Goal: Transaction & Acquisition: Purchase product/service

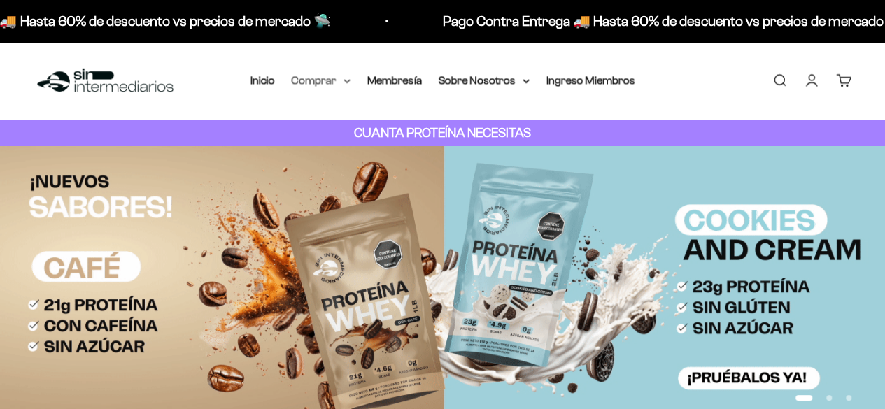
click at [316, 82] on summary "Comprar" at bounding box center [321, 80] width 59 height 18
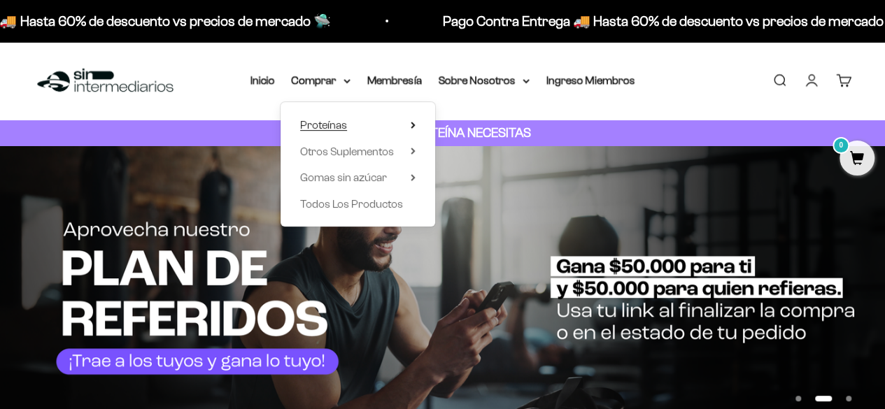
click at [409, 122] on summary "Proteínas" at bounding box center [357, 125] width 115 height 18
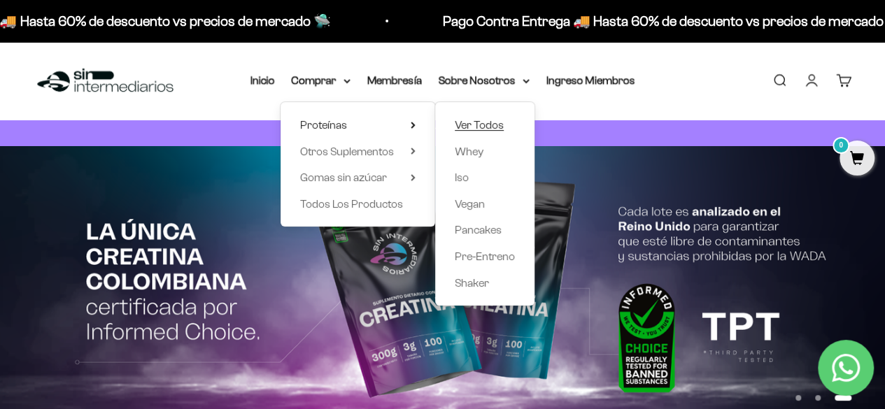
click at [503, 122] on span "Ver Todos" at bounding box center [479, 125] width 49 height 12
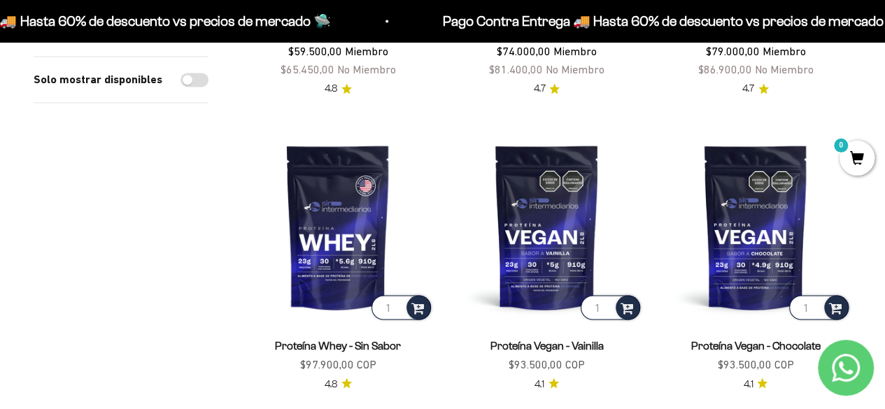
scroll to position [1050, 0]
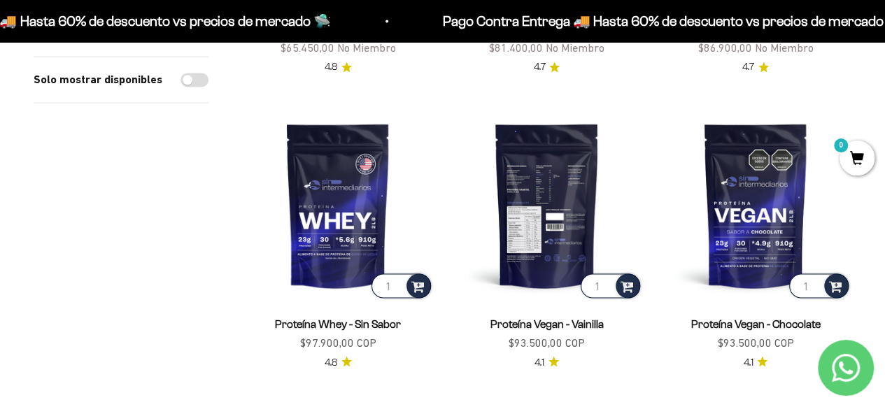
click at [549, 206] on img at bounding box center [547, 205] width 192 height 192
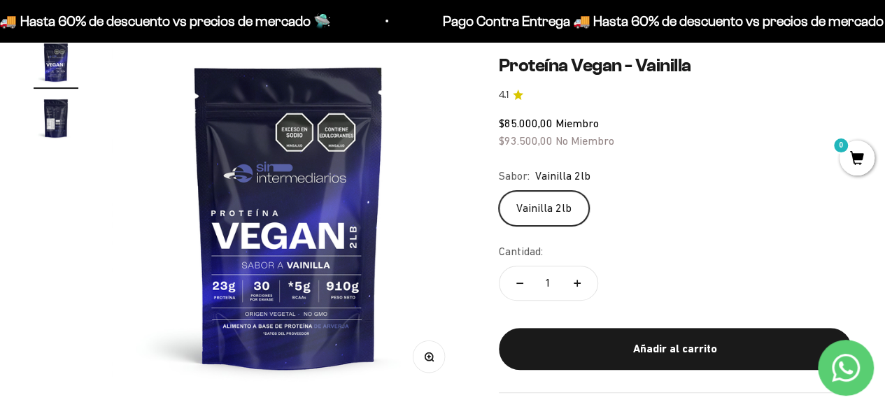
click at [400, 252] on img at bounding box center [288, 216] width 353 height 353
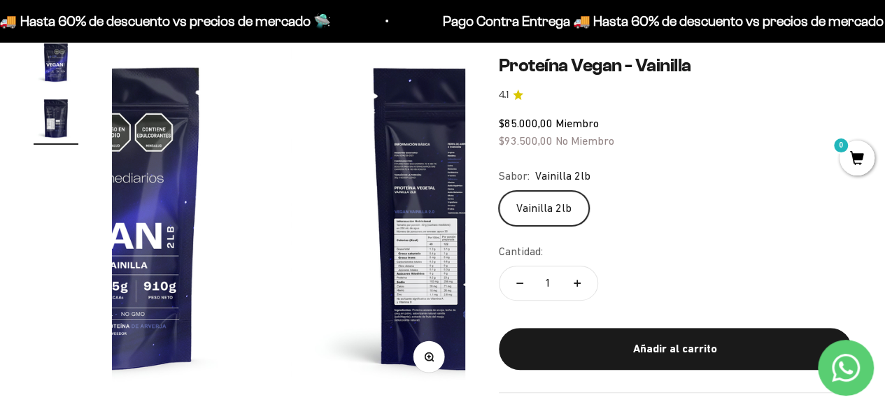
scroll to position [0, 361]
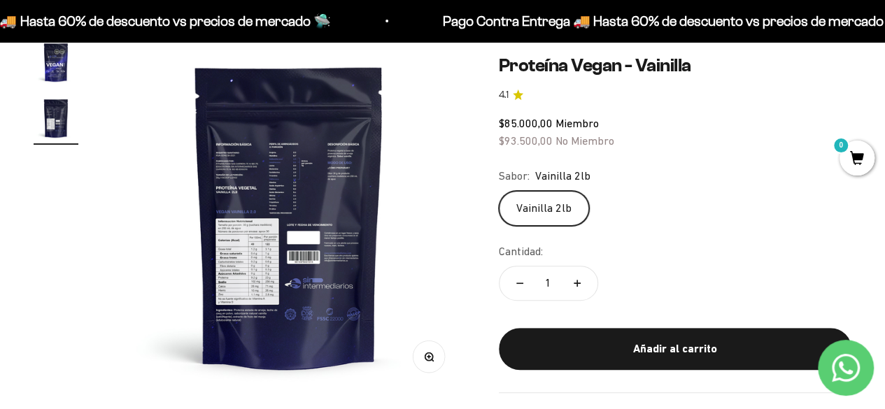
click at [234, 252] on img at bounding box center [289, 216] width 353 height 353
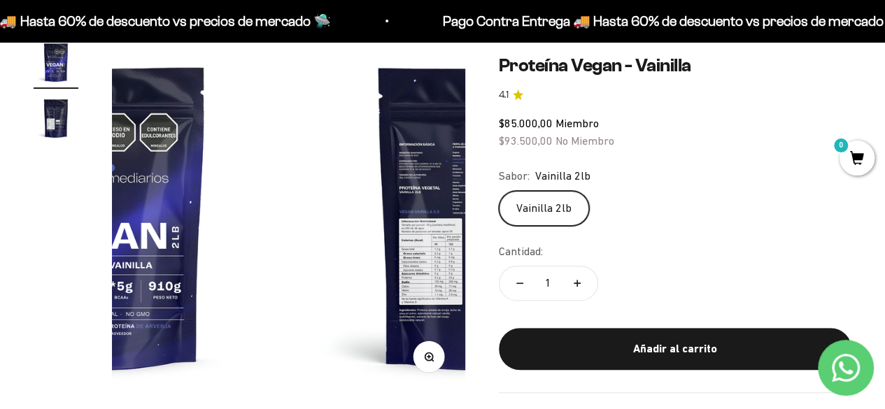
scroll to position [0, 0]
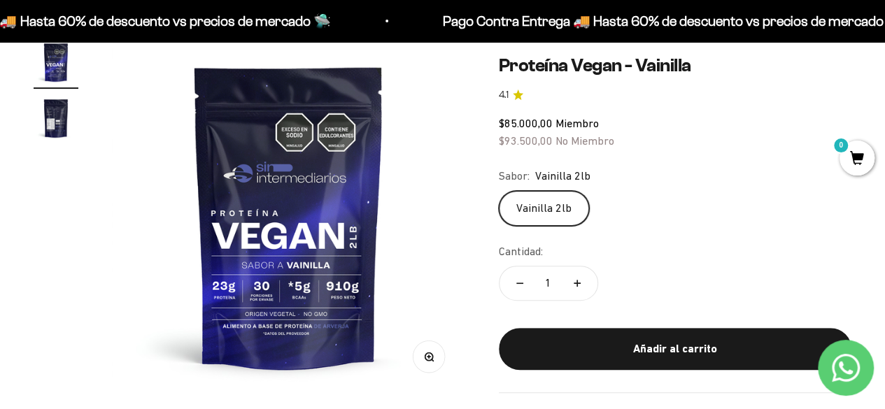
click at [404, 230] on img at bounding box center [288, 216] width 353 height 353
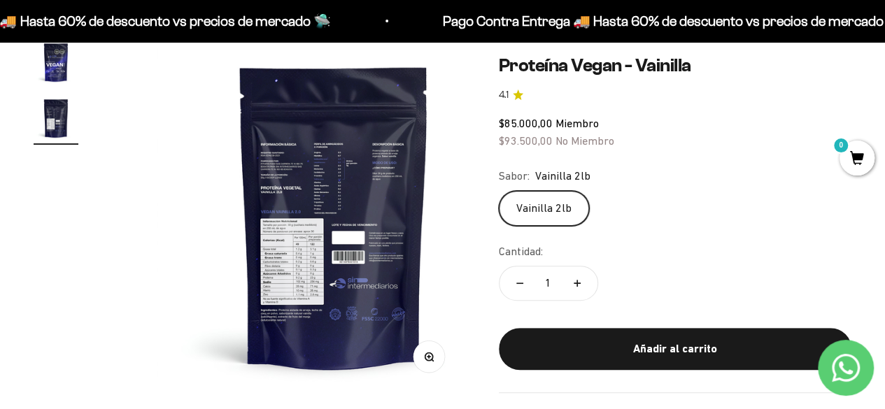
scroll to position [0, 361]
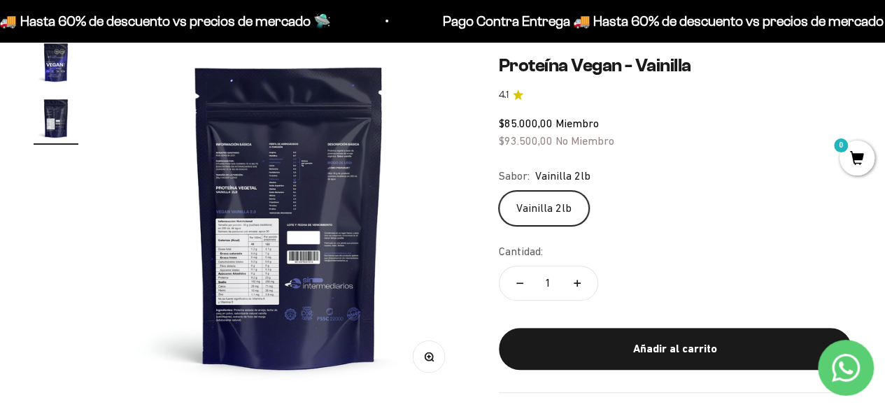
click at [423, 361] on button "Zoom" at bounding box center [428, 356] width 31 height 31
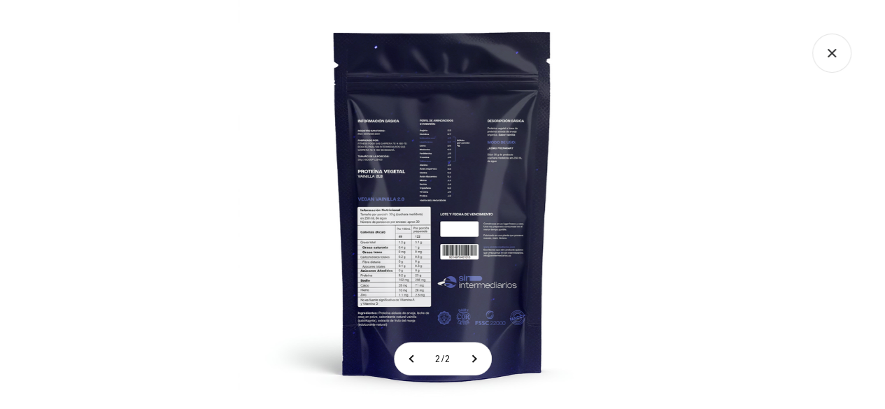
click at [374, 197] on img at bounding box center [442, 204] width 409 height 409
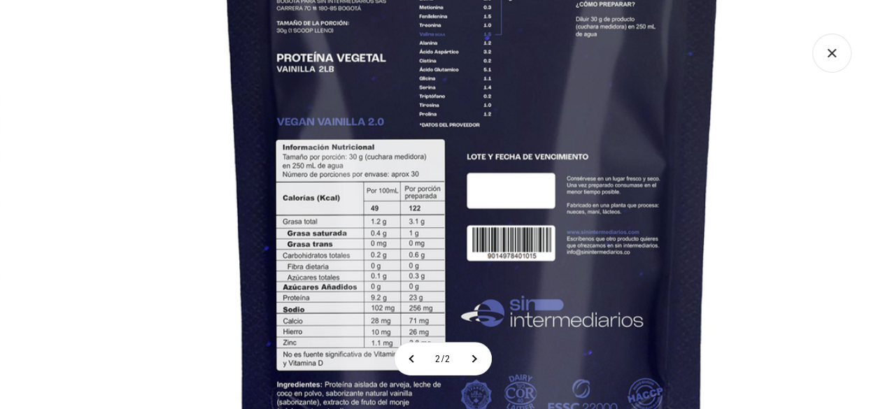
click at [379, 136] on img at bounding box center [472, 134] width 945 height 945
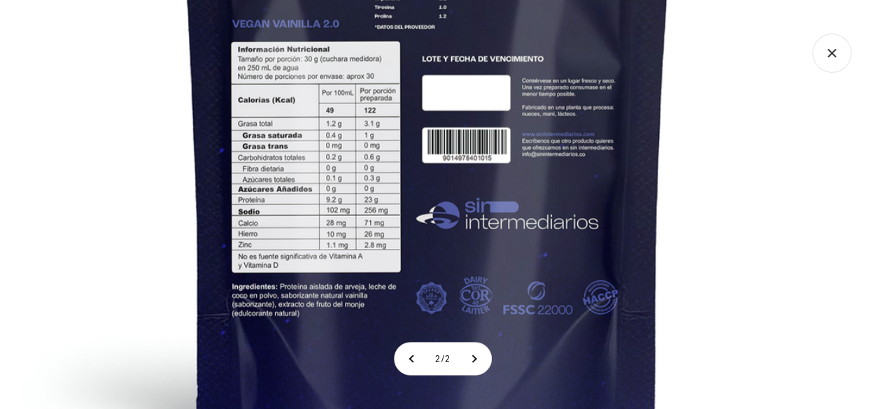
click at [323, 166] on img at bounding box center [427, 36] width 945 height 945
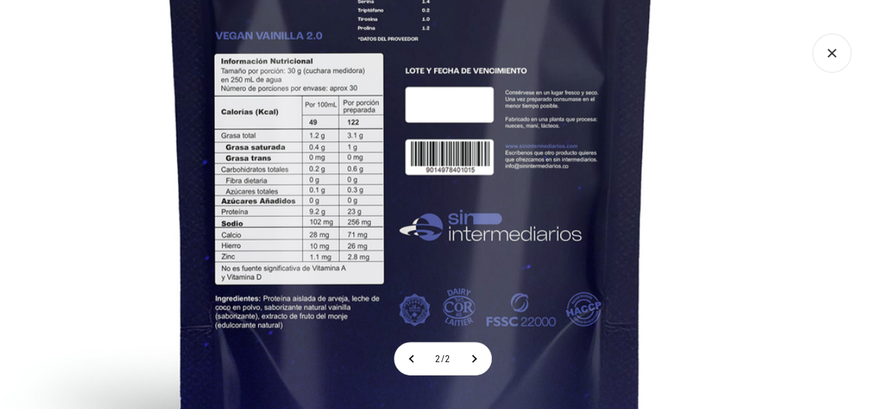
click at [291, 227] on img at bounding box center [410, 48] width 945 height 945
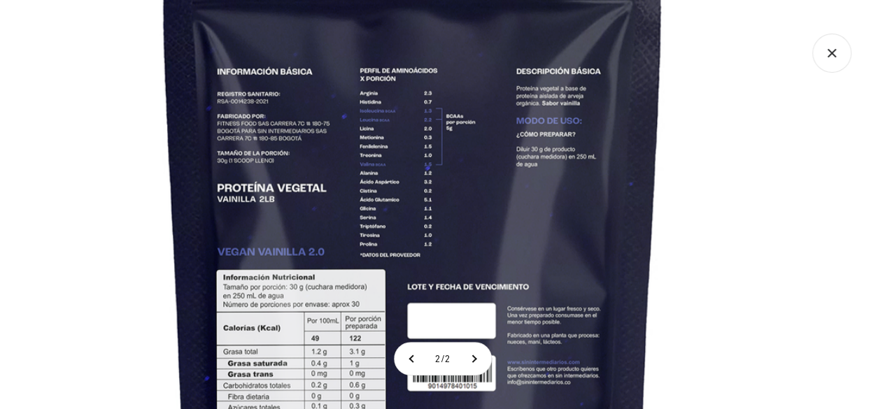
click at [323, 215] on img at bounding box center [413, 264] width 945 height 945
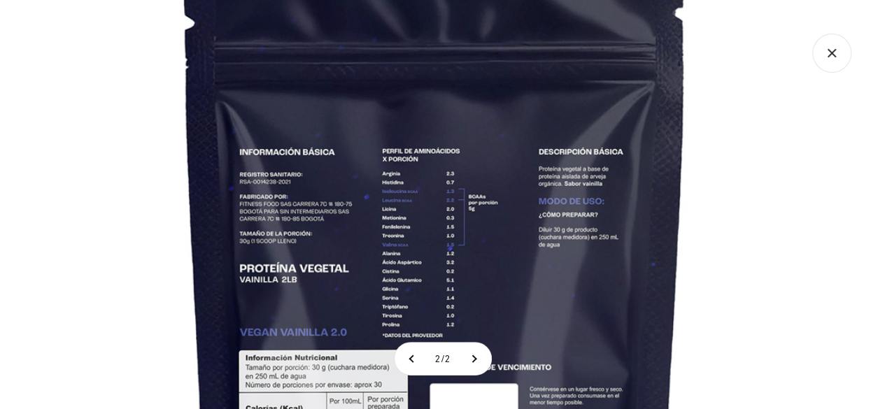
click at [825, 50] on icon "Cerrar galería" at bounding box center [831, 53] width 39 height 39
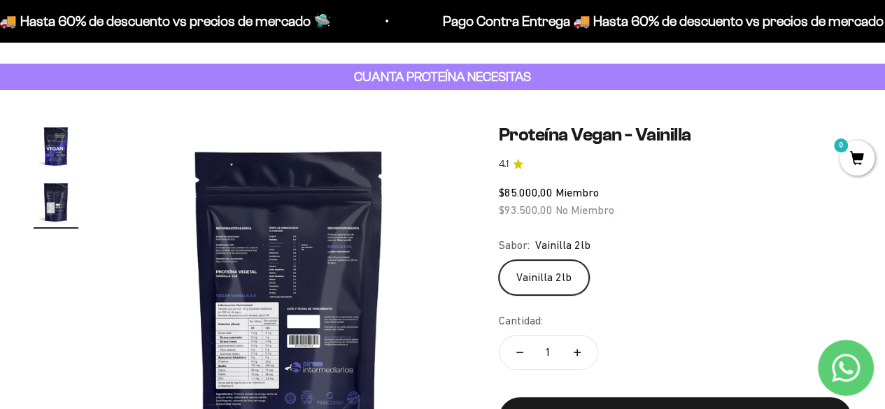
scroll to position [0, 0]
